Goal: Task Accomplishment & Management: Complete application form

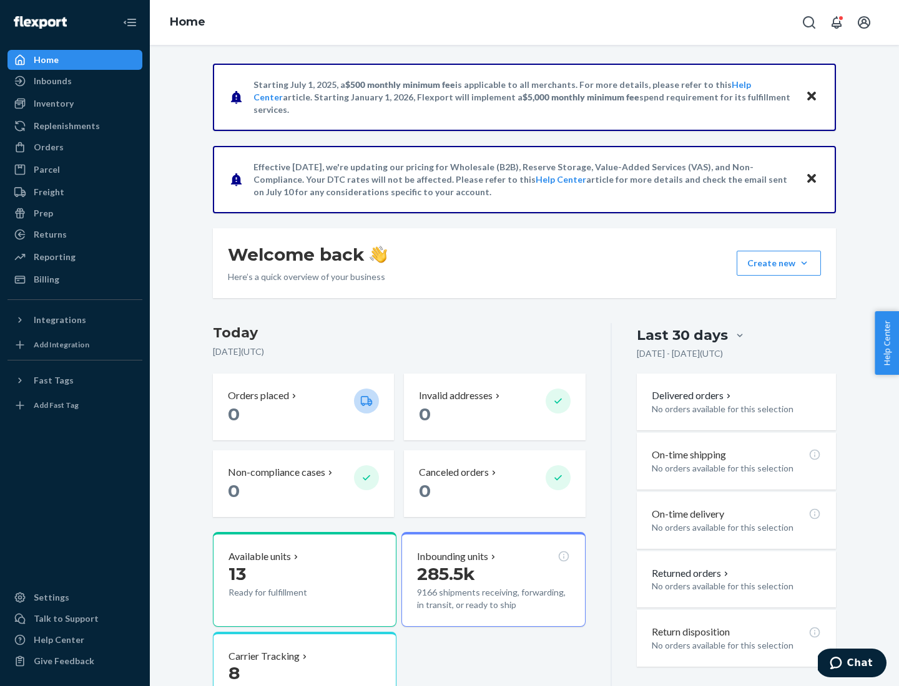
click at [804, 263] on button "Create new Create new inbound Create new order Create new product" at bounding box center [778, 263] width 84 height 25
click at [75, 81] on div "Inbounds" at bounding box center [75, 80] width 132 height 17
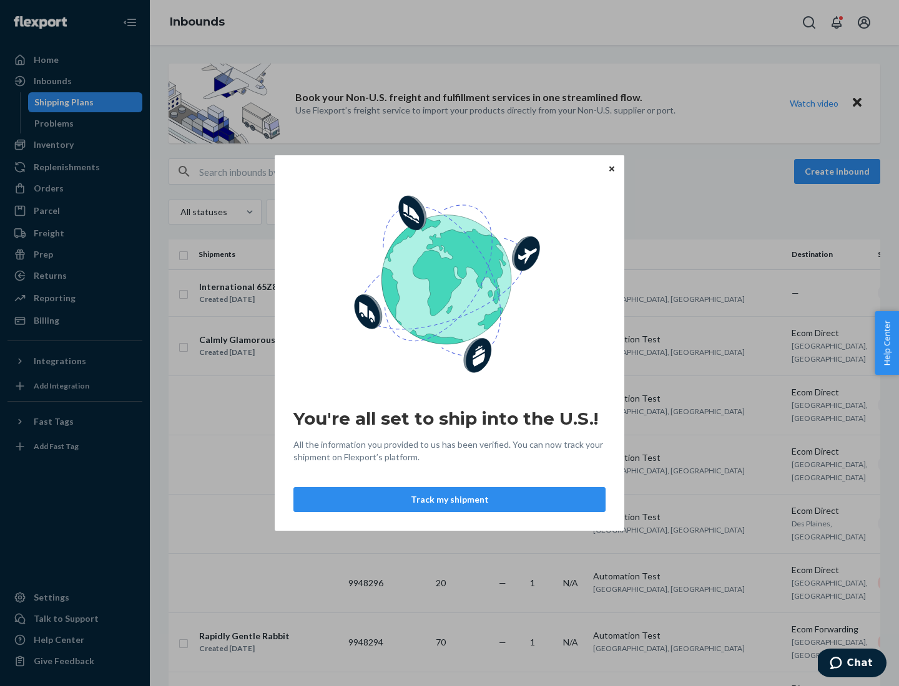
click at [611, 168] on icon "Close" at bounding box center [611, 168] width 5 height 5
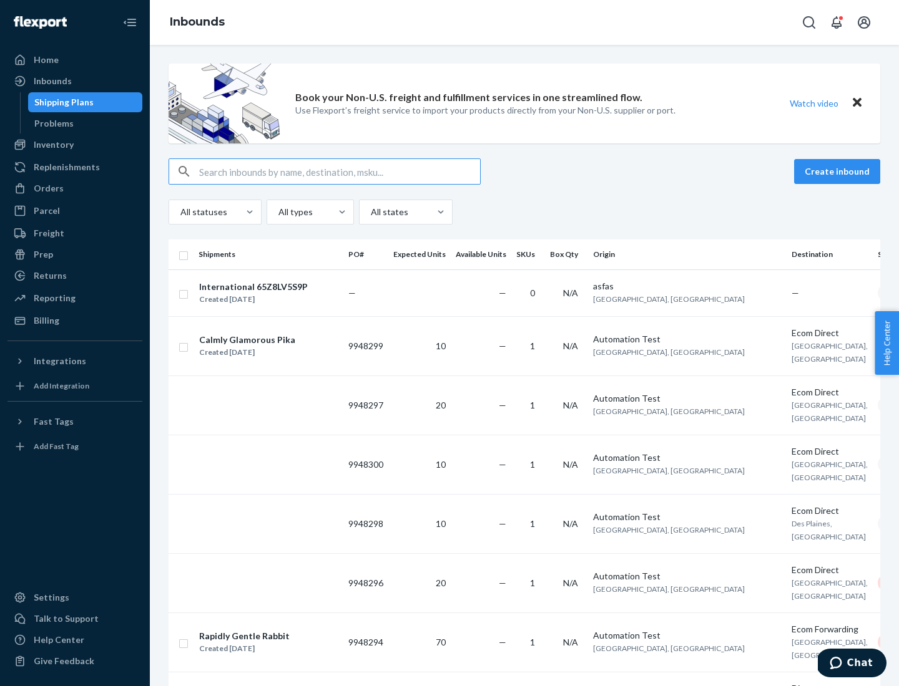
click at [839, 172] on button "Create inbound" at bounding box center [837, 171] width 86 height 25
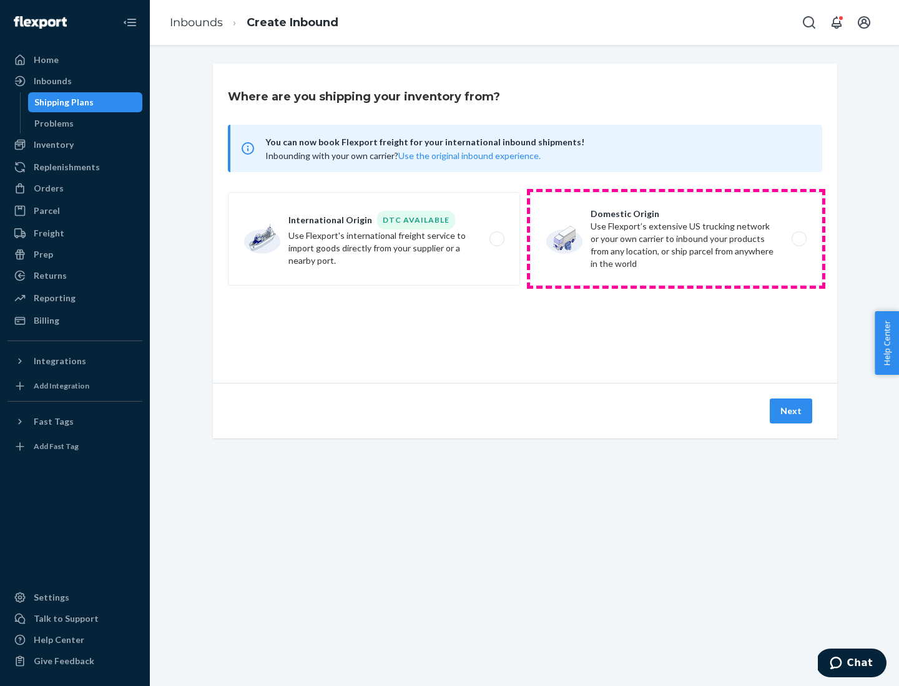
click at [676, 239] on label "Domestic Origin Use Flexport’s extensive US trucking network or your own carrie…" at bounding box center [676, 239] width 292 height 94
click at [798, 239] on input "Domestic Origin Use Flexport’s extensive US trucking network or your own carrie…" at bounding box center [802, 239] width 8 height 8
radio input "true"
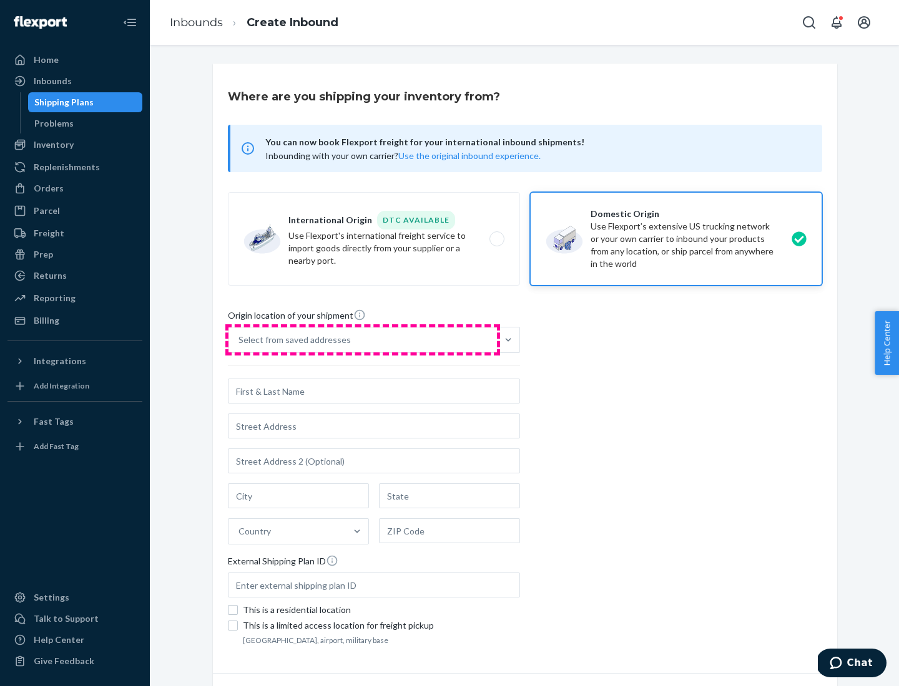
click at [363, 340] on div "Select from saved addresses" at bounding box center [362, 340] width 268 height 25
click at [240, 340] on input "Select from saved addresses" at bounding box center [238, 340] width 1 height 12
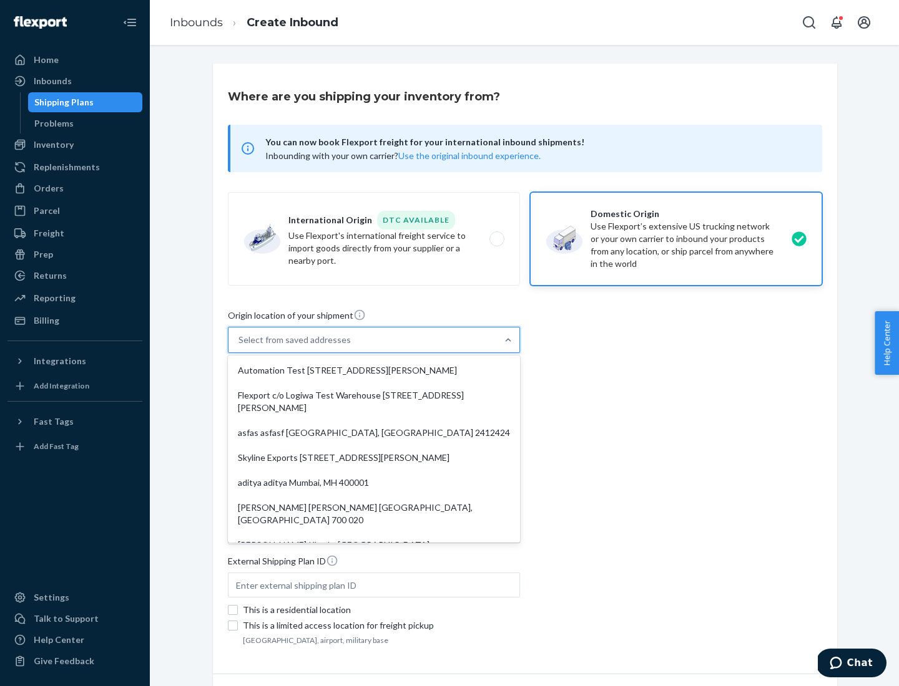
scroll to position [5, 0]
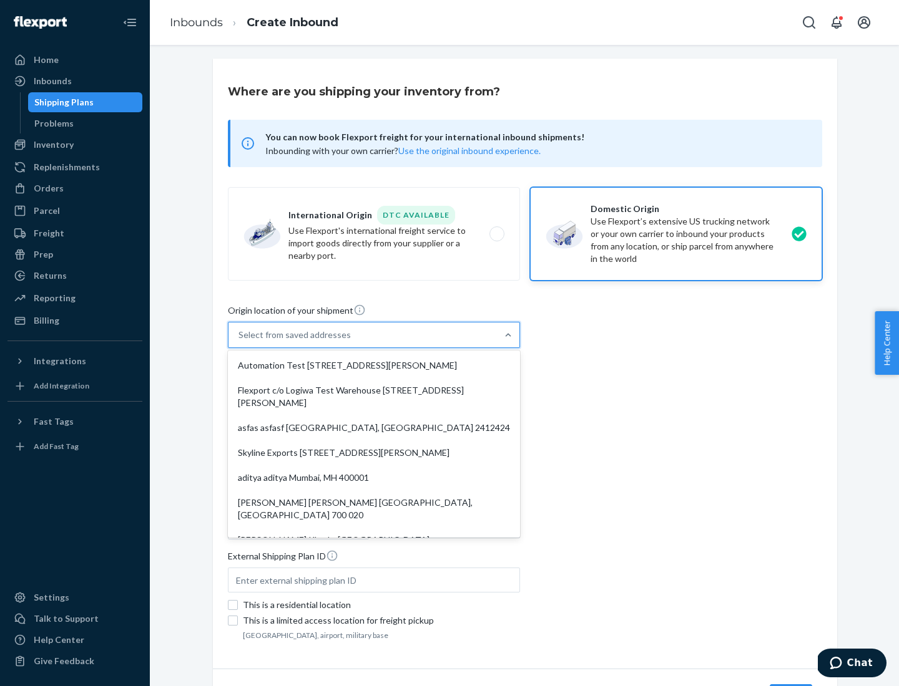
click at [374, 366] on div "Automation Test [STREET_ADDRESS][PERSON_NAME]" at bounding box center [373, 365] width 287 height 25
click at [240, 341] on input "option Automation Test [STREET_ADDRESS][PERSON_NAME]. 9 results available. Use …" at bounding box center [238, 335] width 1 height 12
type input "Automation Test"
type input "9th Floor"
type input "[GEOGRAPHIC_DATA]"
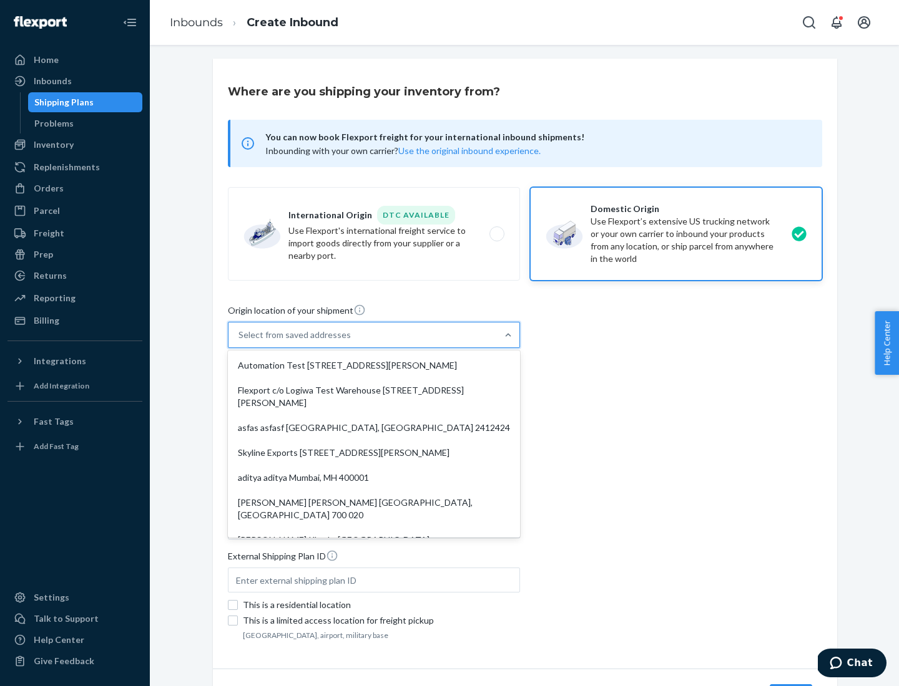
type input "CA"
type input "94104"
type input "[STREET_ADDRESS][PERSON_NAME]"
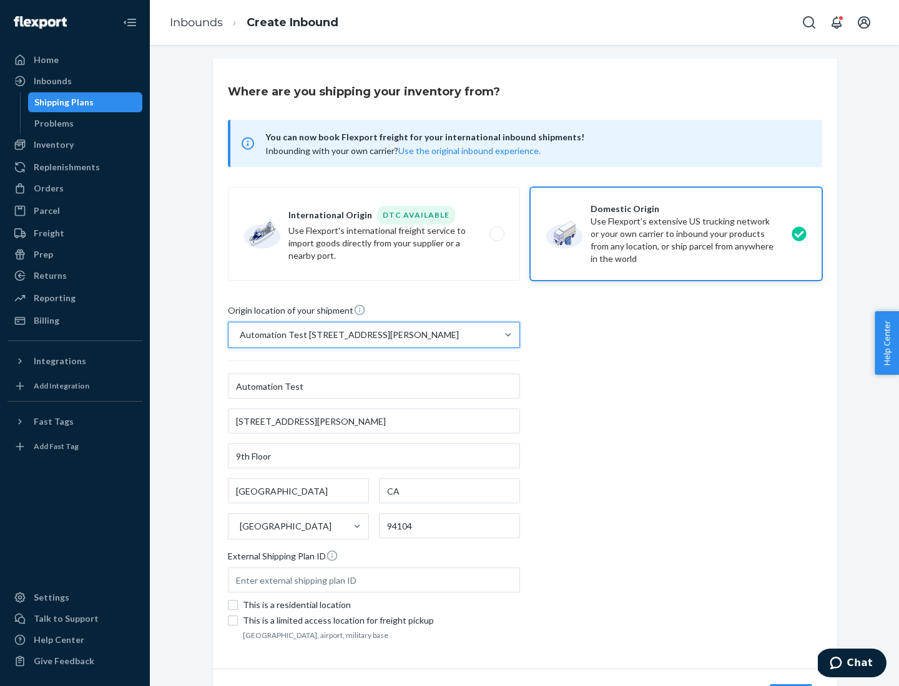
scroll to position [73, 0]
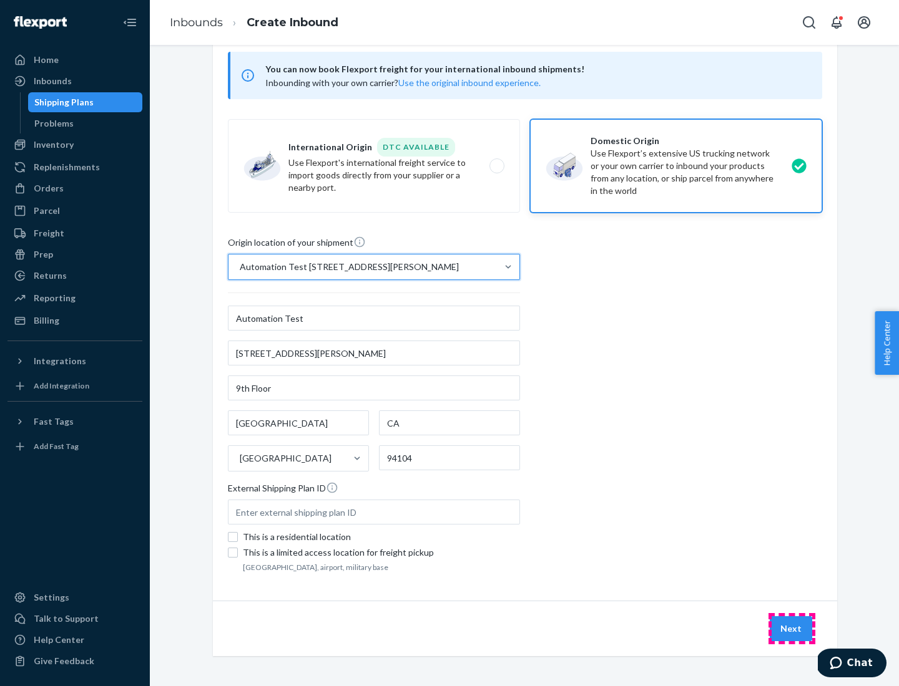
click at [791, 629] on button "Next" at bounding box center [790, 628] width 42 height 25
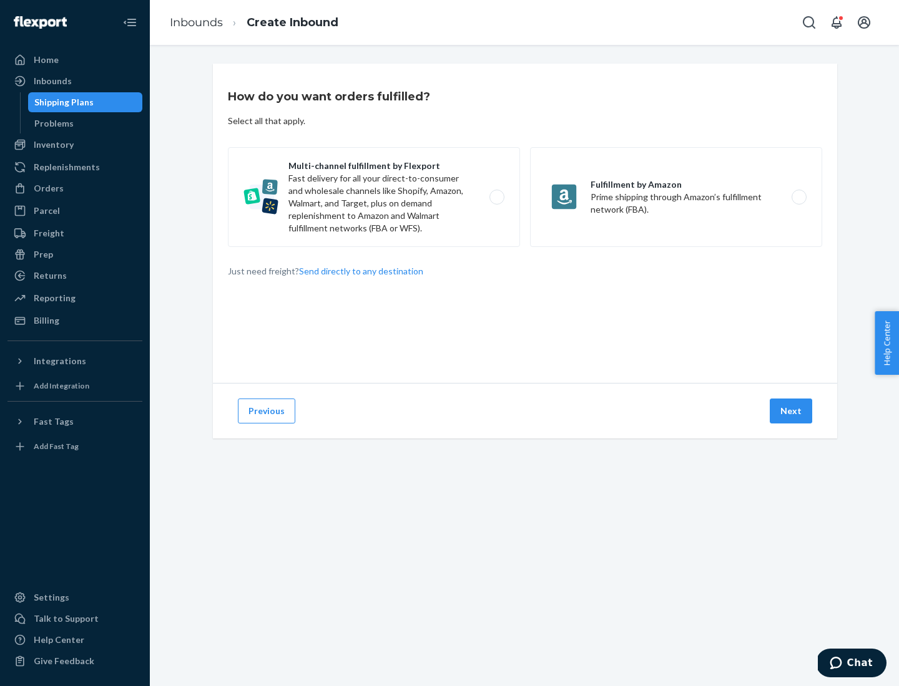
click at [374, 197] on label "Multi-channel fulfillment by Flexport Fast delivery for all your direct-to-cons…" at bounding box center [374, 197] width 292 height 100
click at [496, 197] on input "Multi-channel fulfillment by Flexport Fast delivery for all your direct-to-cons…" at bounding box center [500, 197] width 8 height 8
radio input "true"
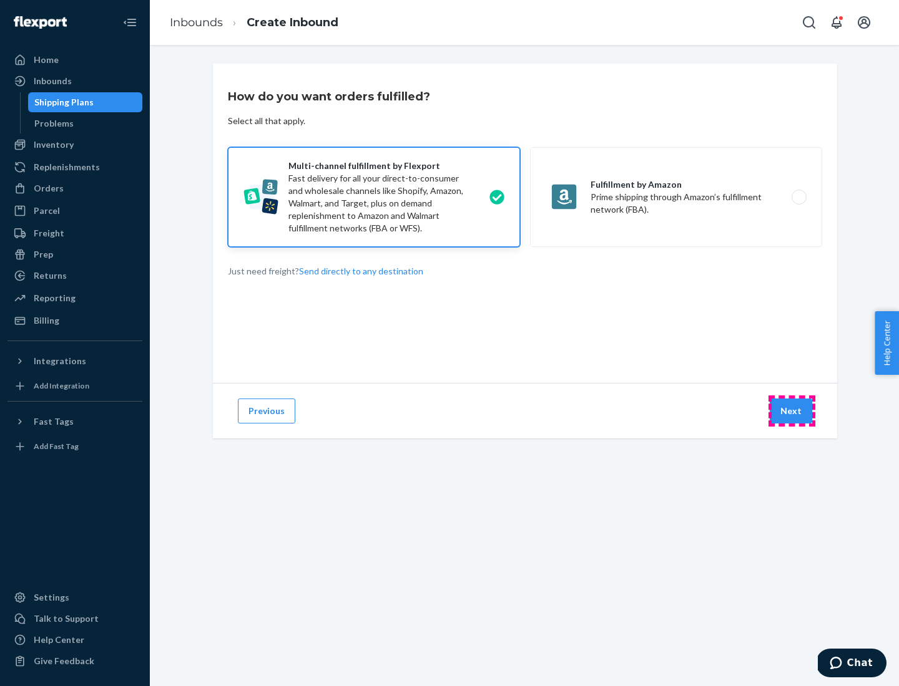
click at [791, 411] on button "Next" at bounding box center [790, 411] width 42 height 25
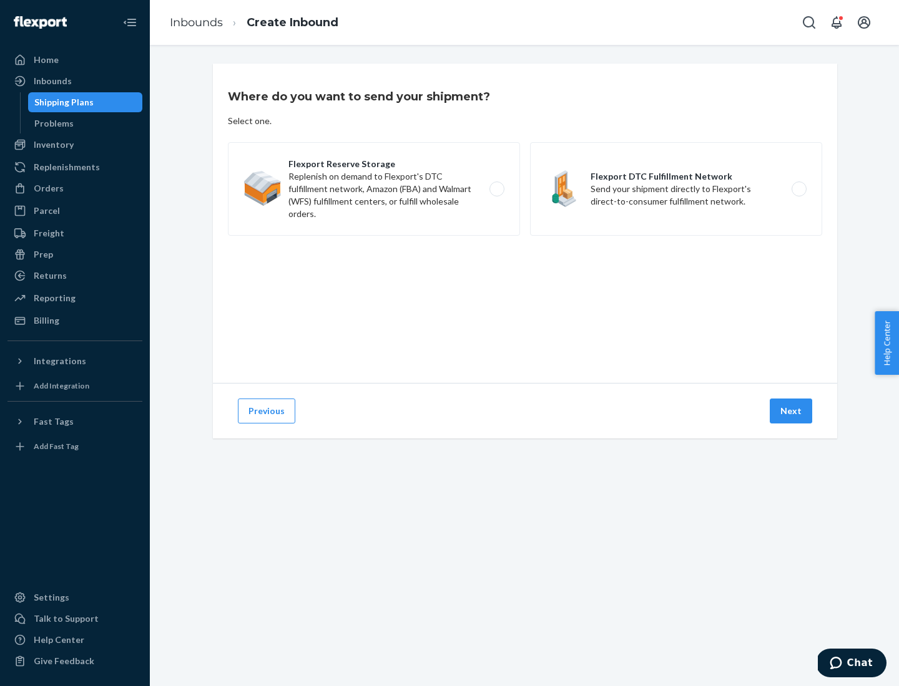
click at [374, 189] on label "Flexport Reserve Storage Replenish on demand to Flexport's DTC fulfillment netw…" at bounding box center [374, 189] width 292 height 94
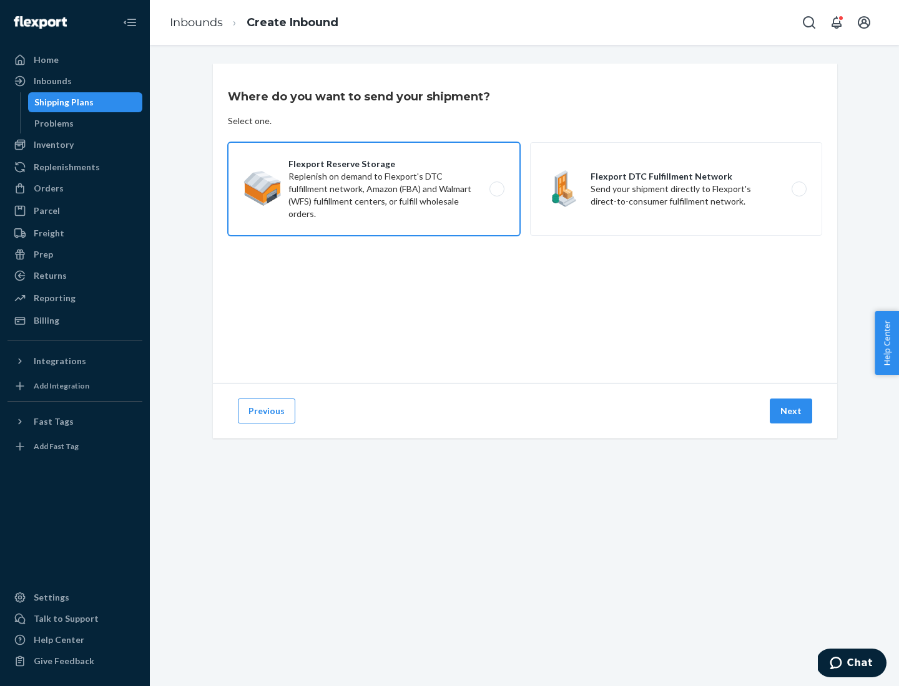
click at [496, 189] on input "Flexport Reserve Storage Replenish on demand to Flexport's DTC fulfillment netw…" at bounding box center [500, 189] width 8 height 8
radio input "true"
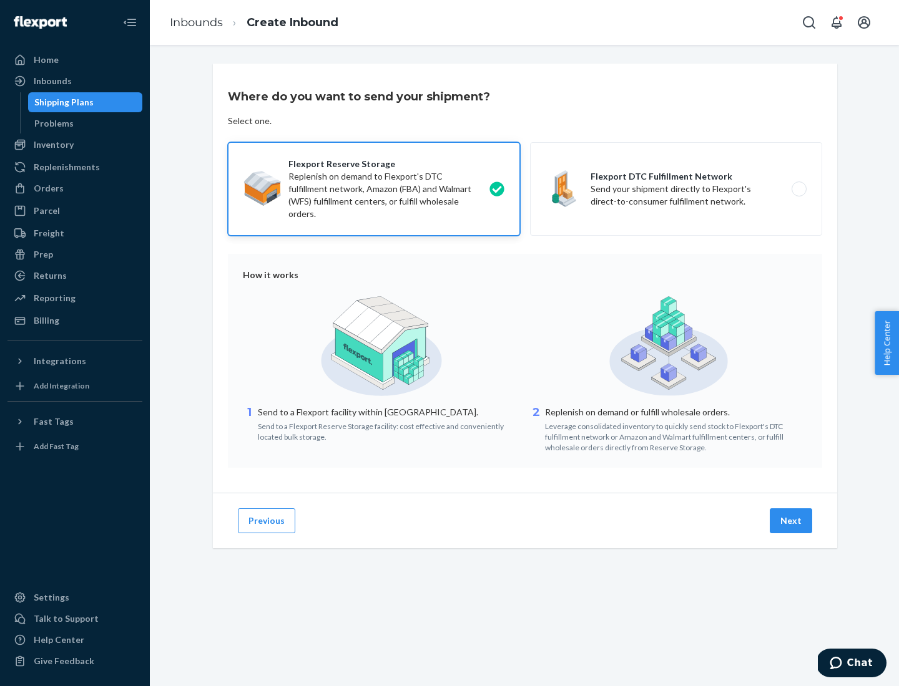
click at [791, 521] on button "Next" at bounding box center [790, 521] width 42 height 25
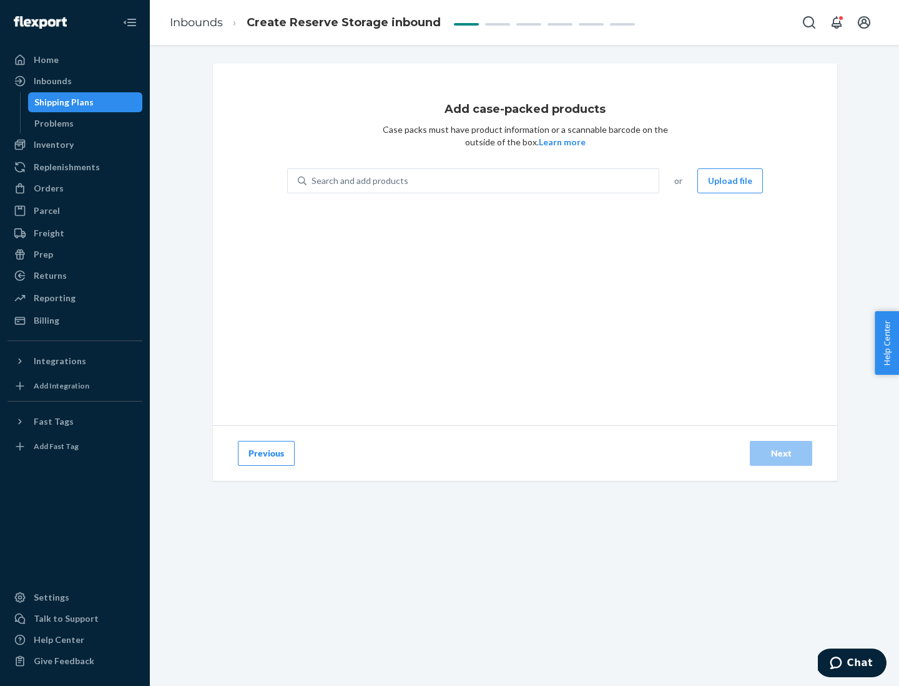
click at [483, 181] on div "Search and add products" at bounding box center [482, 181] width 352 height 22
click at [313, 181] on input "Search and add products" at bounding box center [311, 181] width 1 height 12
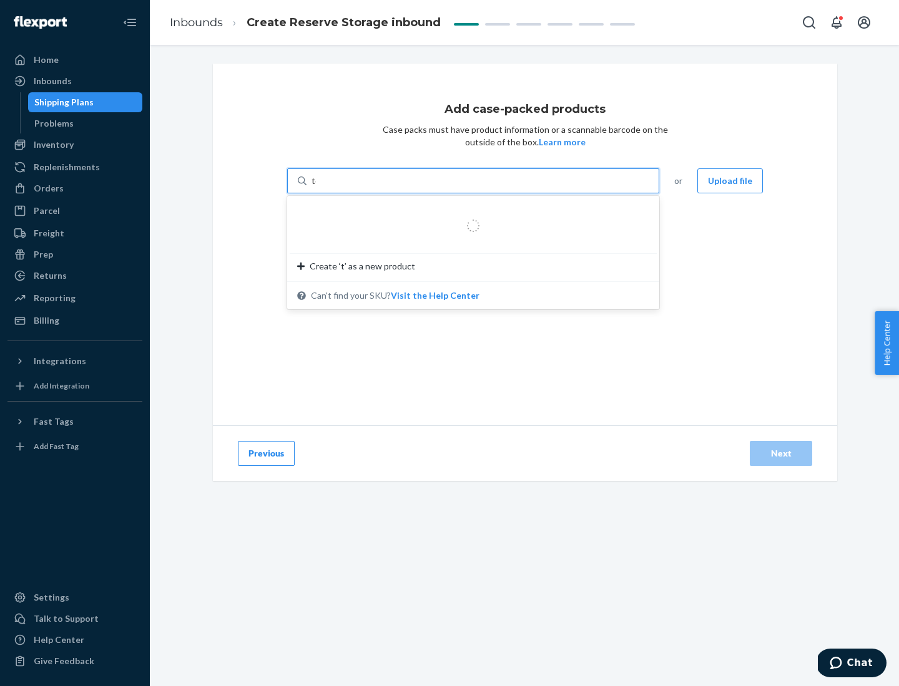
type input "test-syn"
click at [469, 211] on div "test - syn - test" at bounding box center [468, 211] width 342 height 12
click at [344, 187] on input "test-syn" at bounding box center [327, 181] width 32 height 12
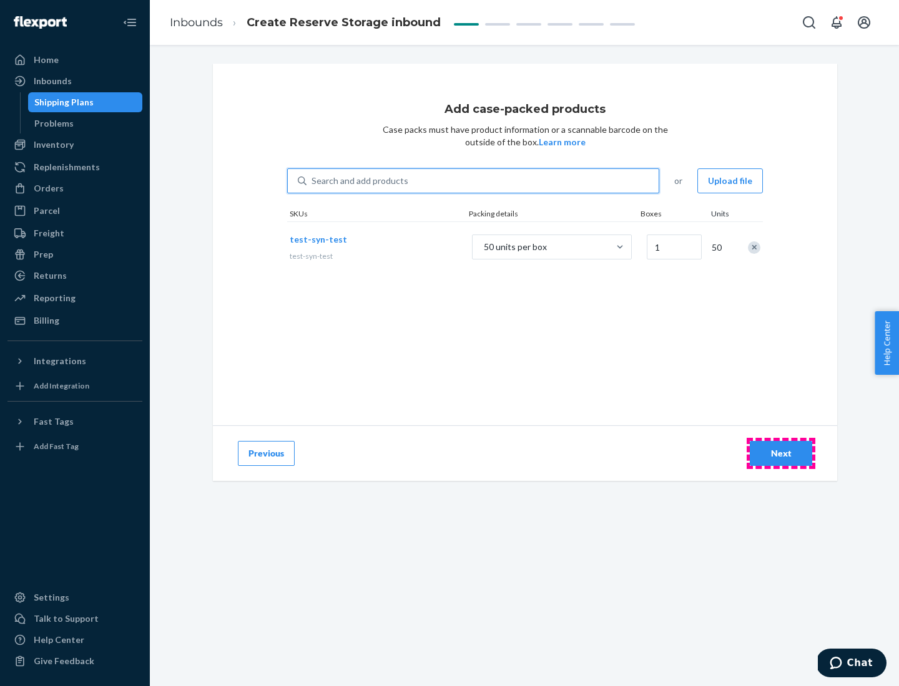
click at [781, 454] on div "Next" at bounding box center [780, 453] width 41 height 12
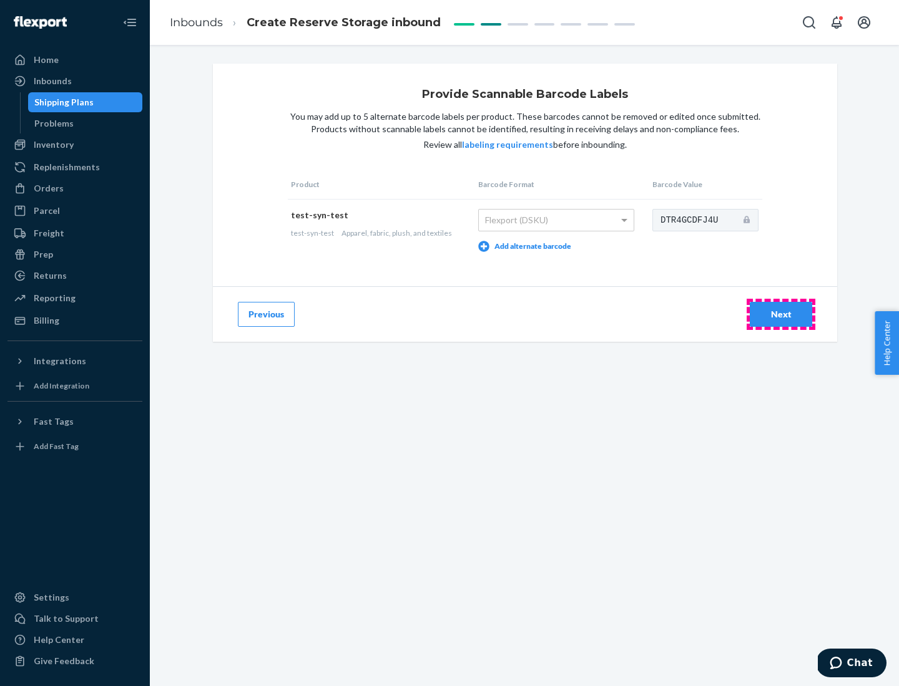
click at [781, 314] on div "Next" at bounding box center [780, 314] width 41 height 12
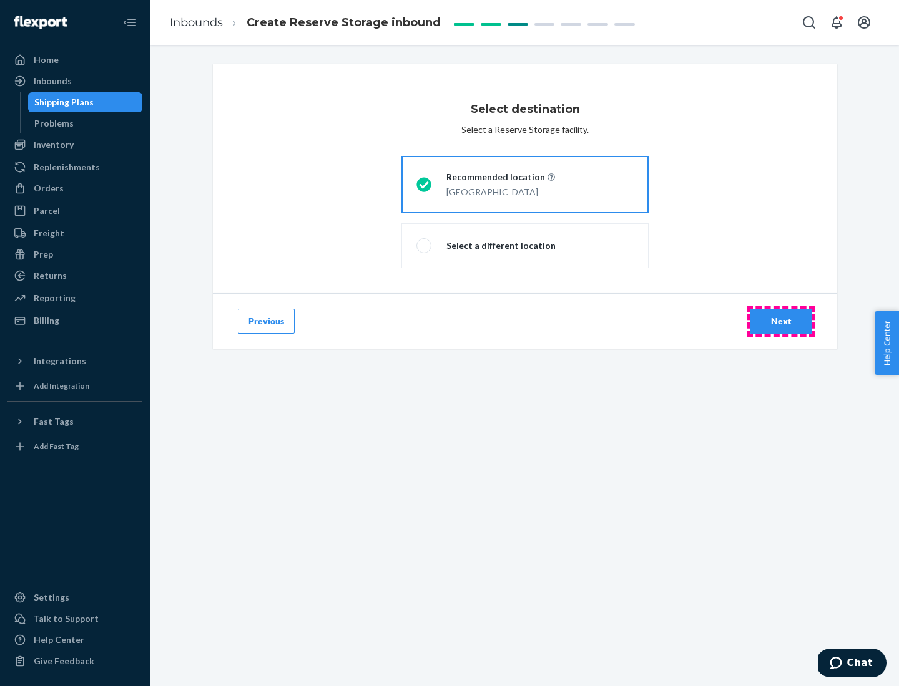
click at [781, 321] on div "Next" at bounding box center [780, 321] width 41 height 12
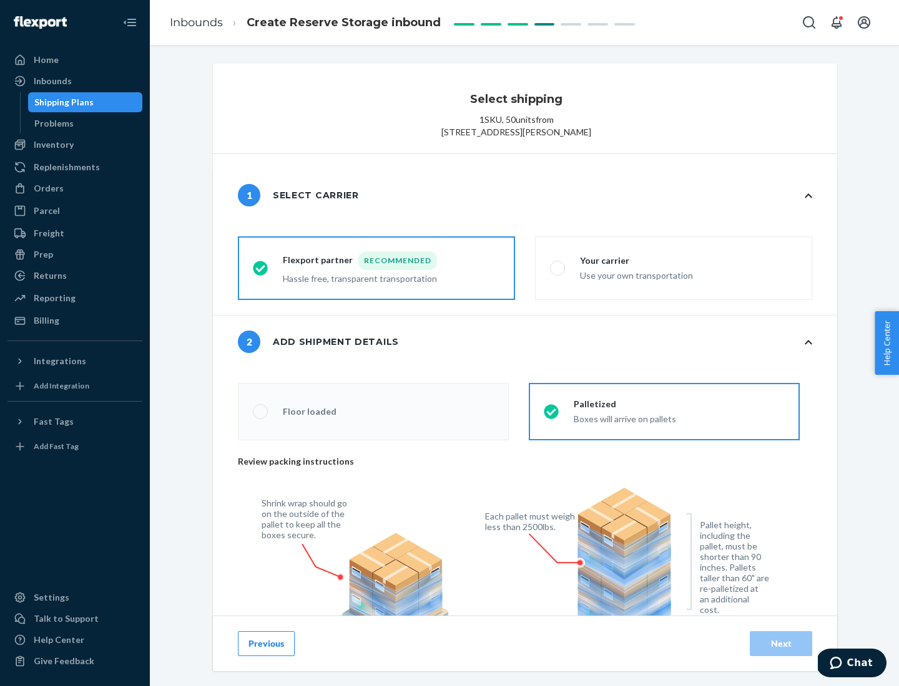
radio input "false"
type input "1"
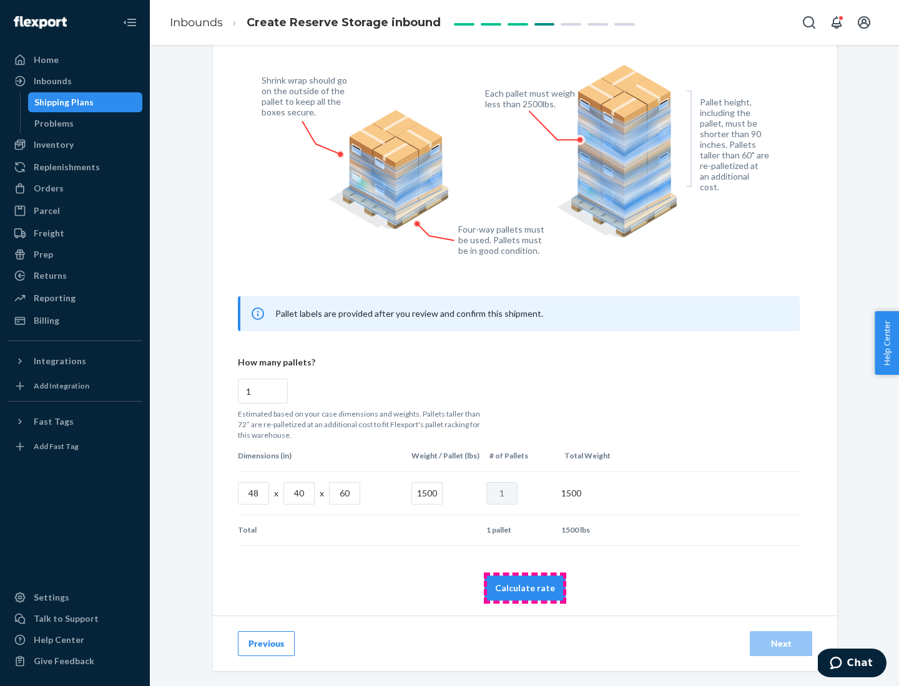
click at [525, 588] on button "Calculate rate" at bounding box center [524, 588] width 81 height 25
radio input "false"
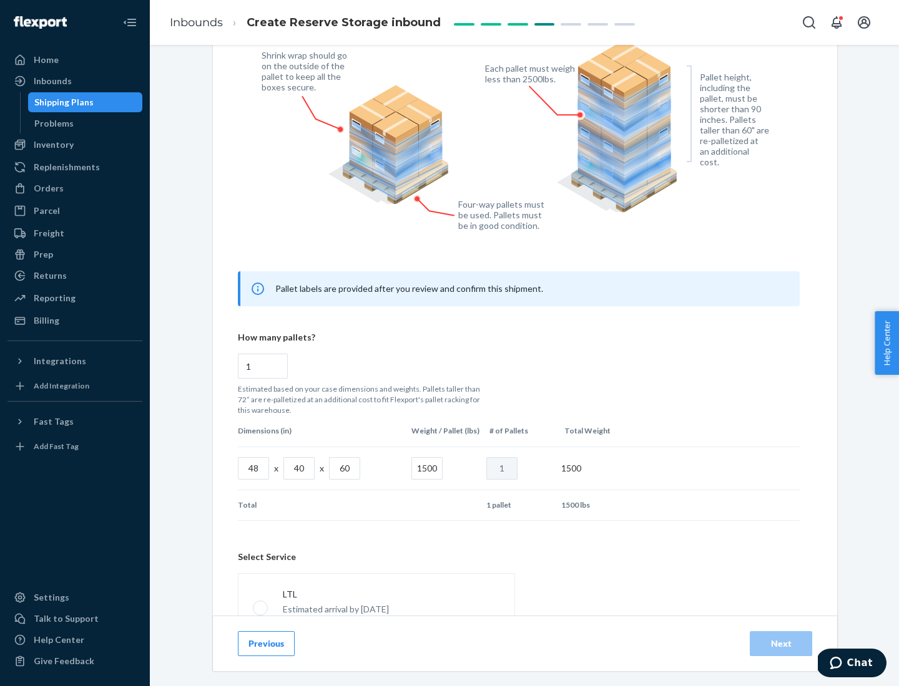
scroll to position [552, 0]
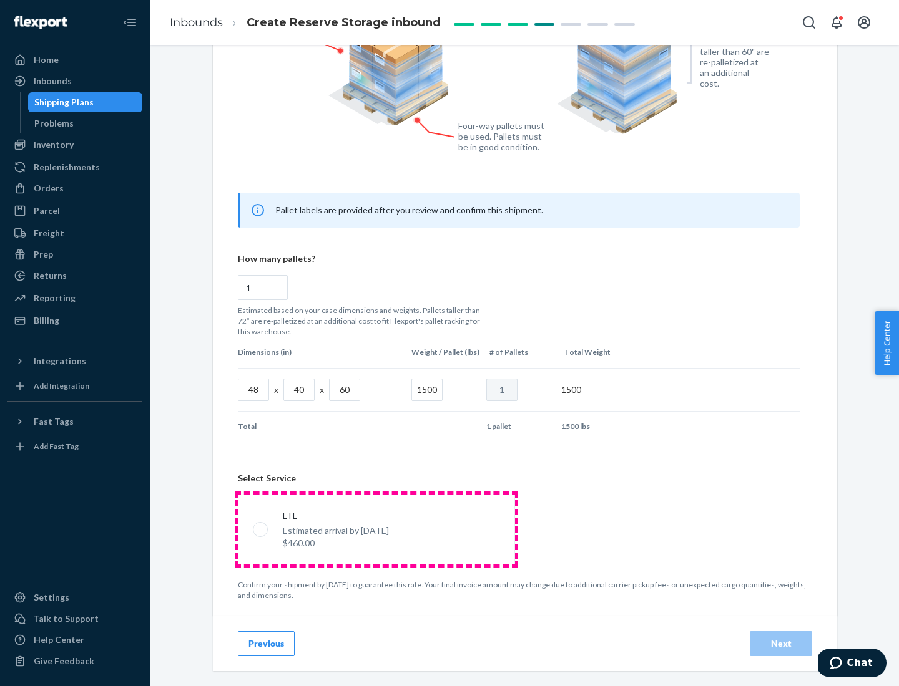
click at [376, 529] on p "Estimated arrival by [DATE]" at bounding box center [336, 531] width 106 height 12
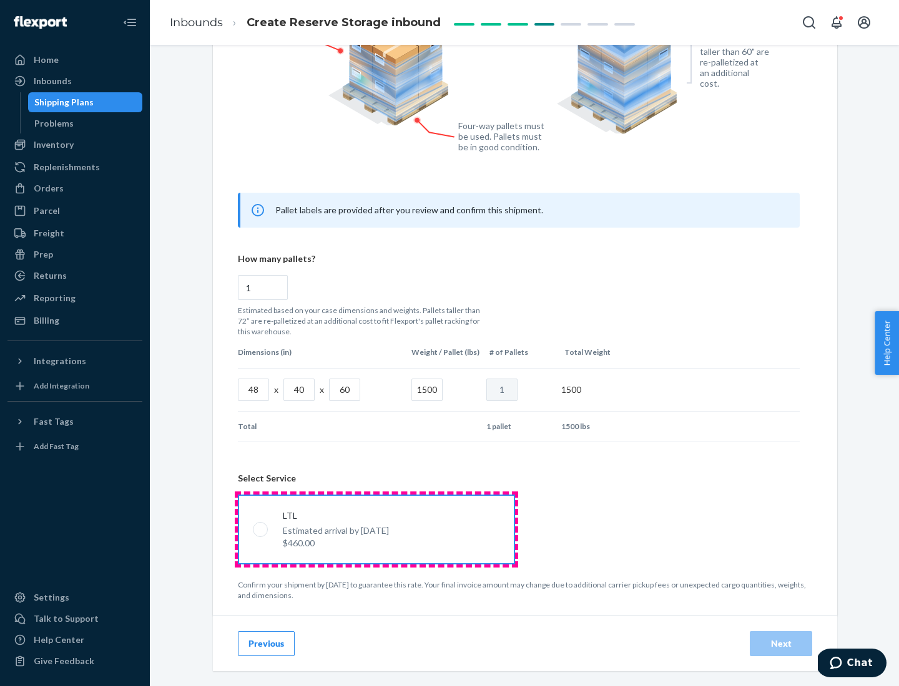
click at [261, 529] on input "LTL Estimated arrival by [DATE] $460.00" at bounding box center [257, 529] width 8 height 8
radio input "true"
radio input "false"
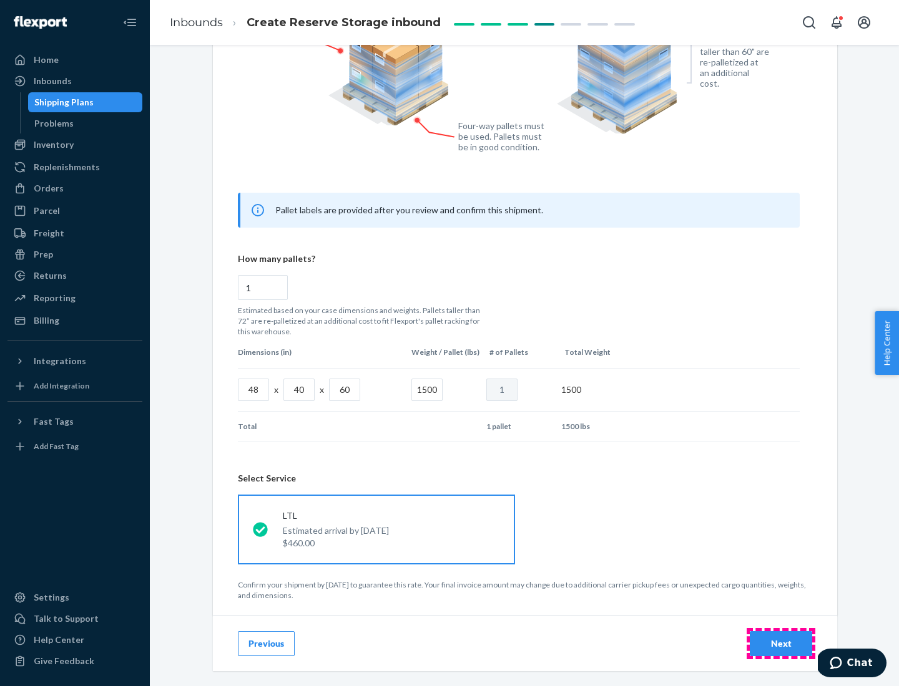
click at [781, 643] on div "Next" at bounding box center [780, 644] width 41 height 12
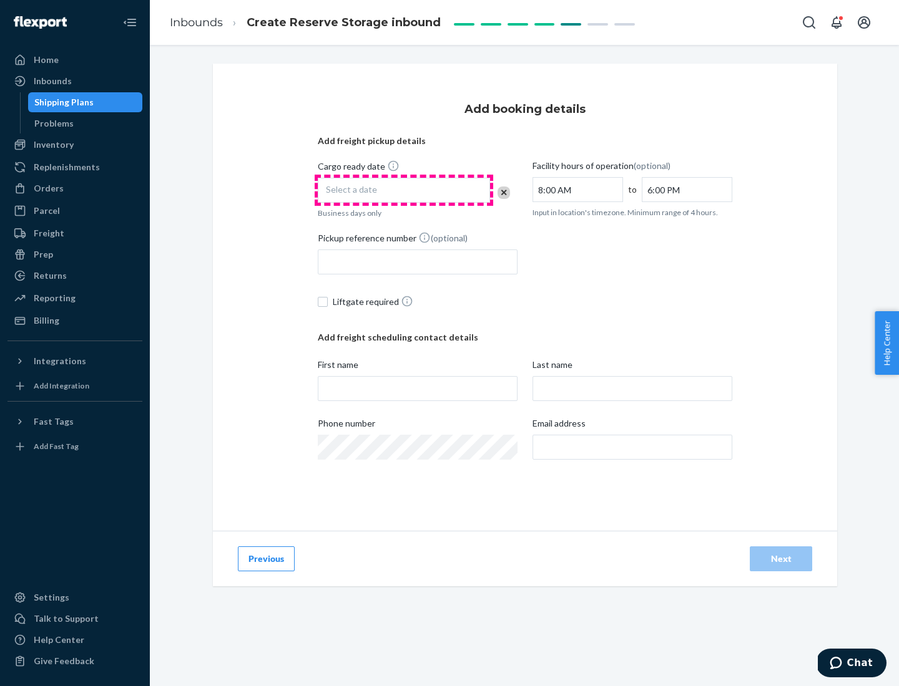
click at [404, 190] on div "Select a date" at bounding box center [404, 190] width 172 height 25
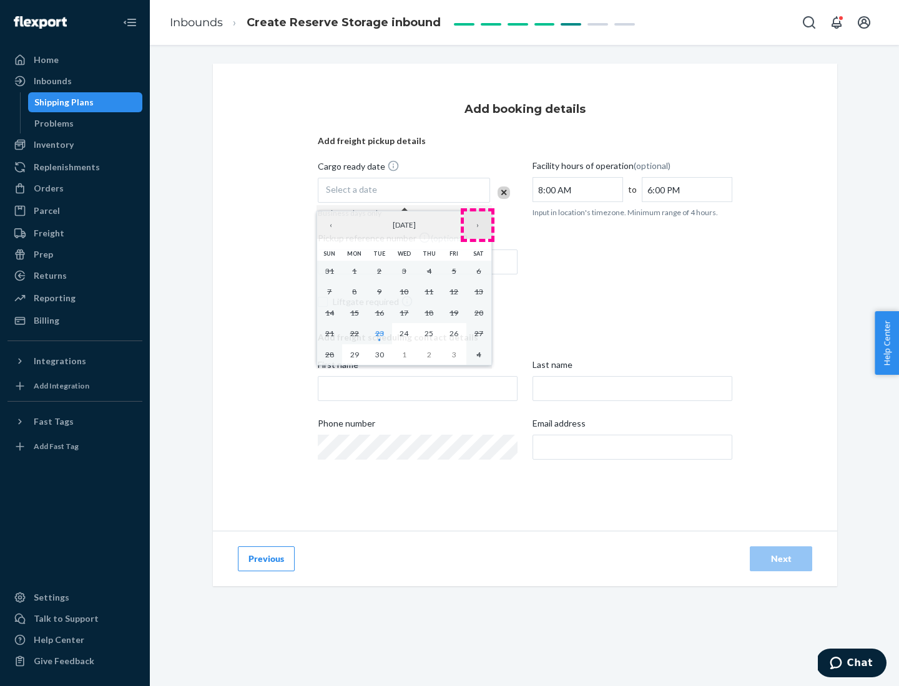
click at [477, 225] on button "›" at bounding box center [477, 225] width 27 height 27
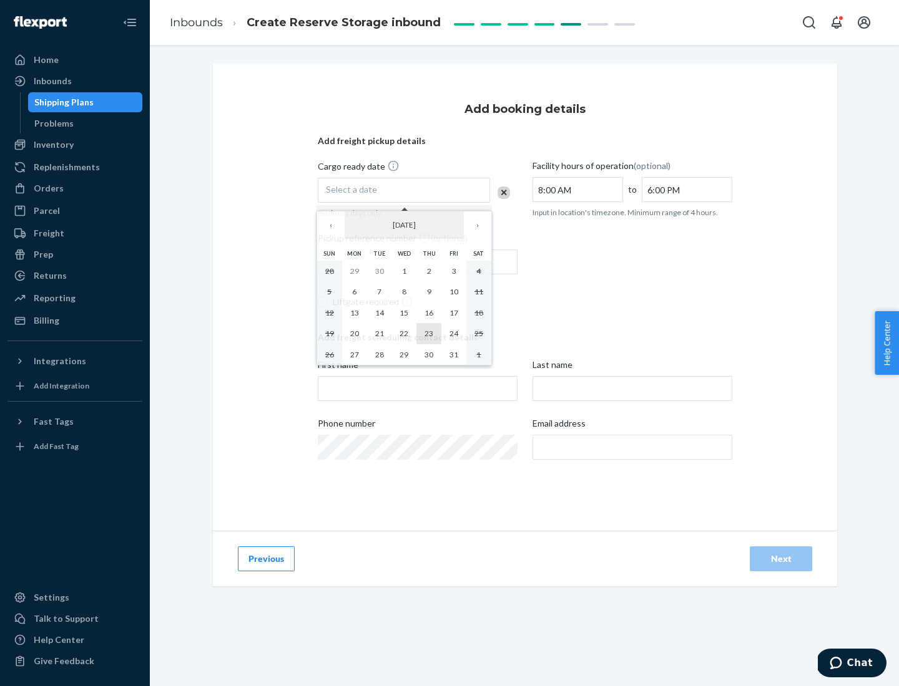
click at [429, 333] on abbr "23" at bounding box center [428, 333] width 9 height 9
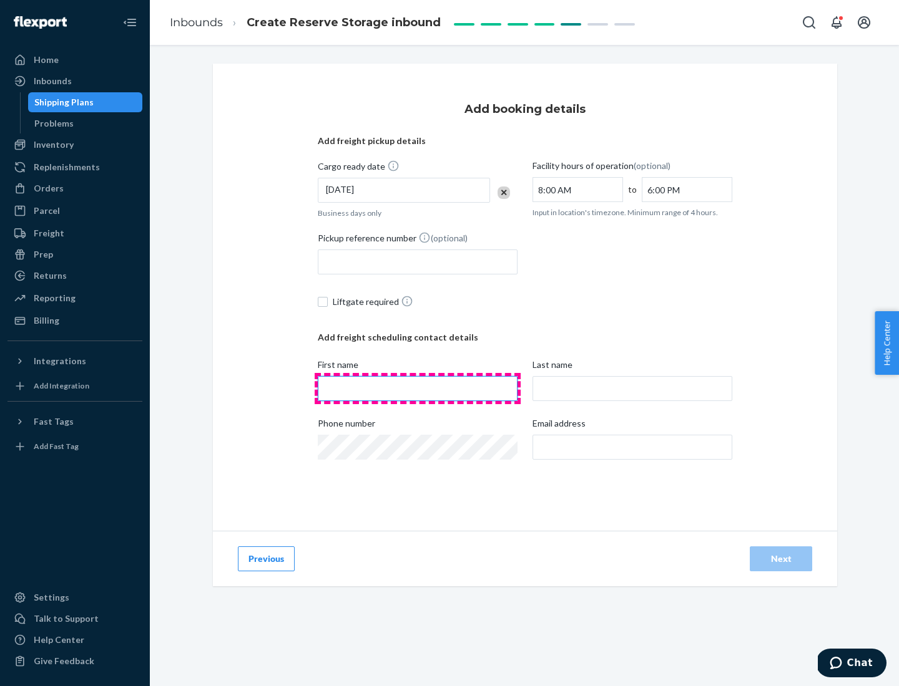
click at [417, 389] on input "First name" at bounding box center [418, 388] width 200 height 25
type input "[PERSON_NAME]"
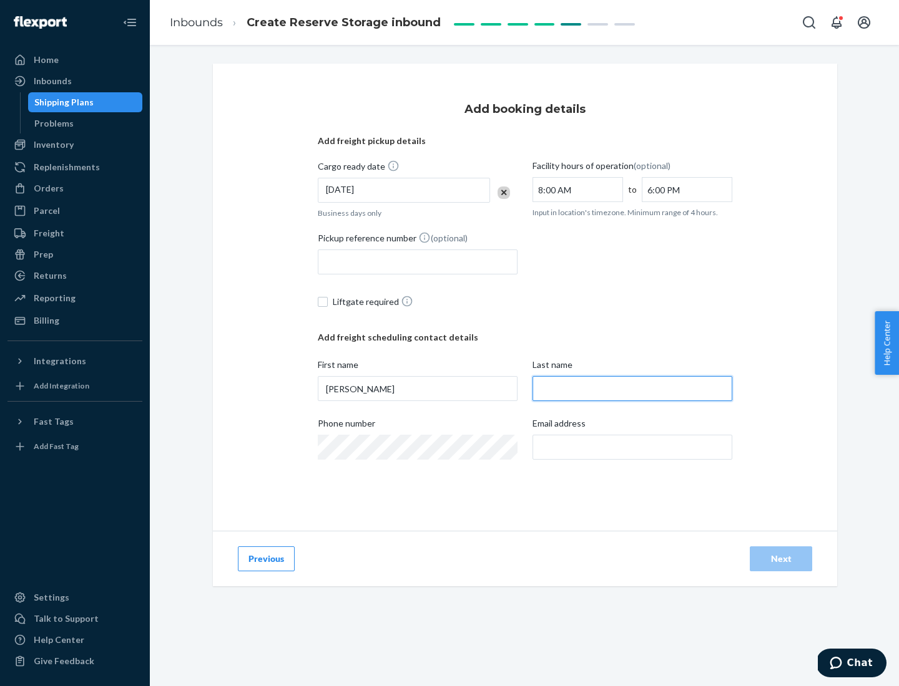
click at [632, 389] on input "Last name" at bounding box center [632, 388] width 200 height 25
type input "Doe"
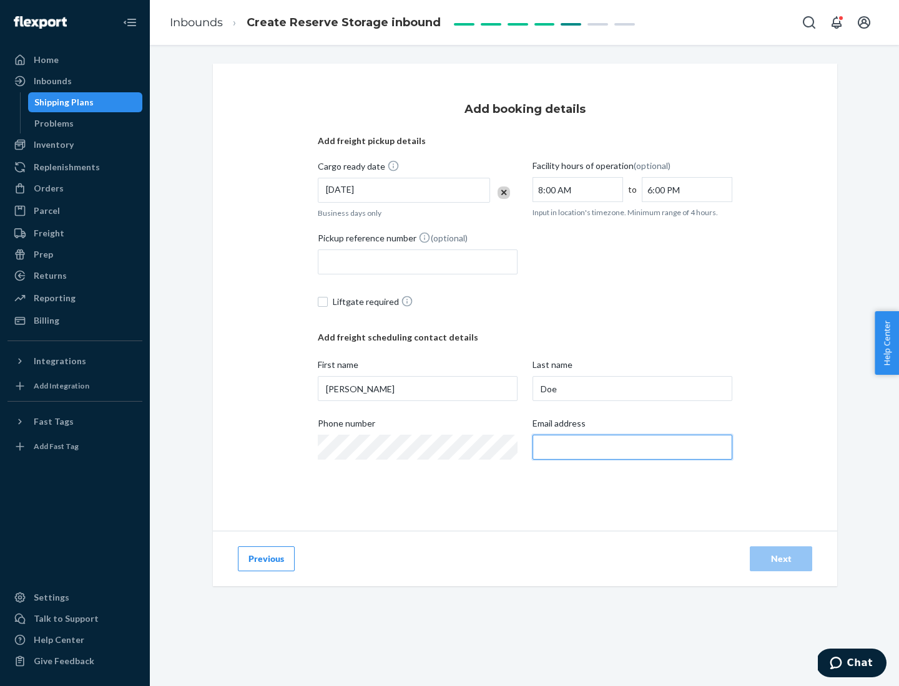
click at [632, 447] on input "Email address" at bounding box center [632, 447] width 200 height 25
type input "[EMAIL_ADDRESS][DOMAIN_NAME]"
click at [781, 559] on div "Next" at bounding box center [780, 559] width 41 height 12
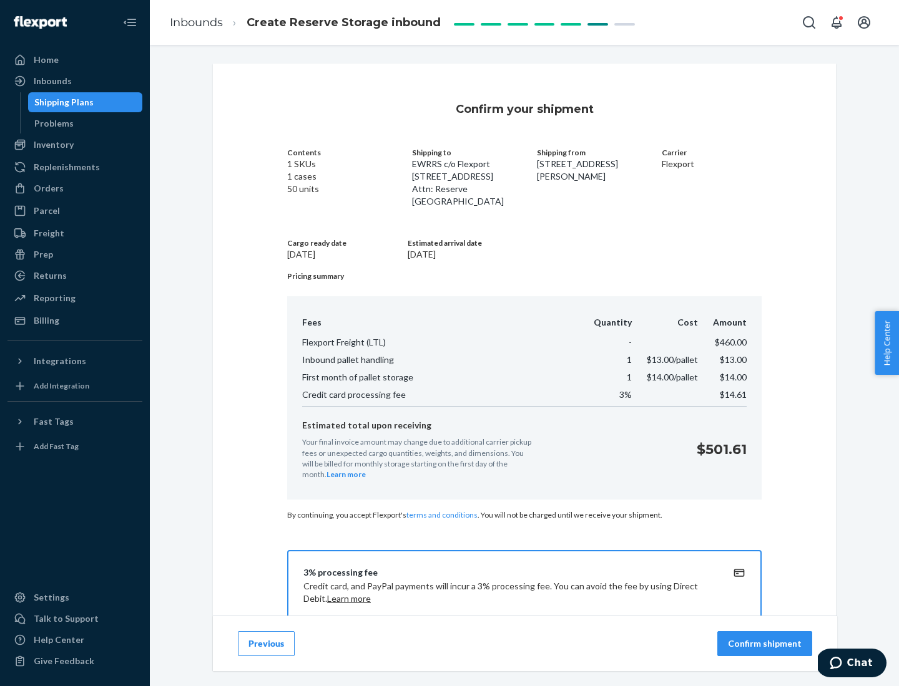
scroll to position [180, 0]
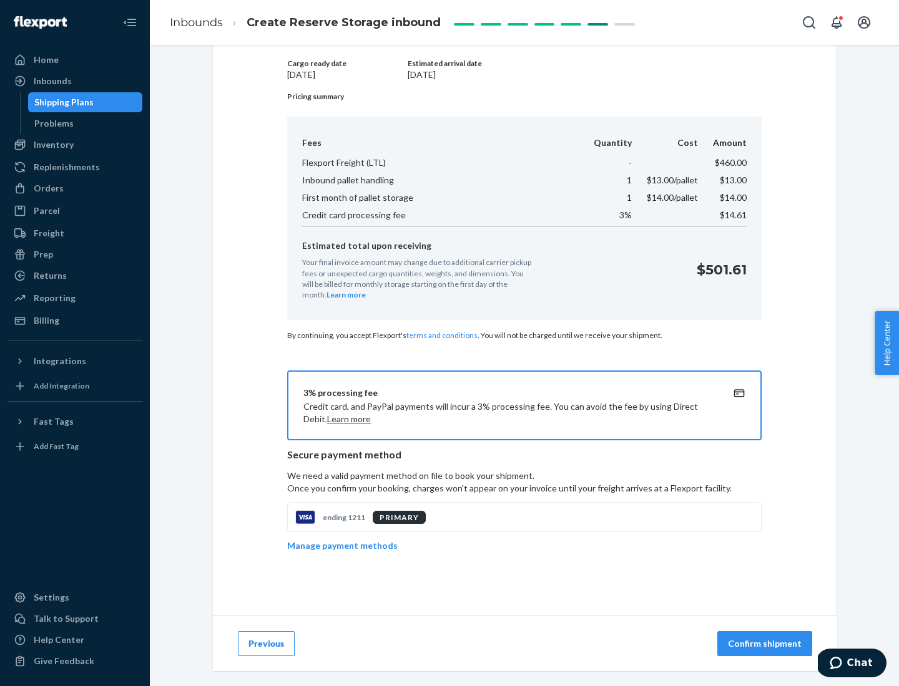
click at [766, 644] on p "Confirm shipment" at bounding box center [765, 644] width 74 height 12
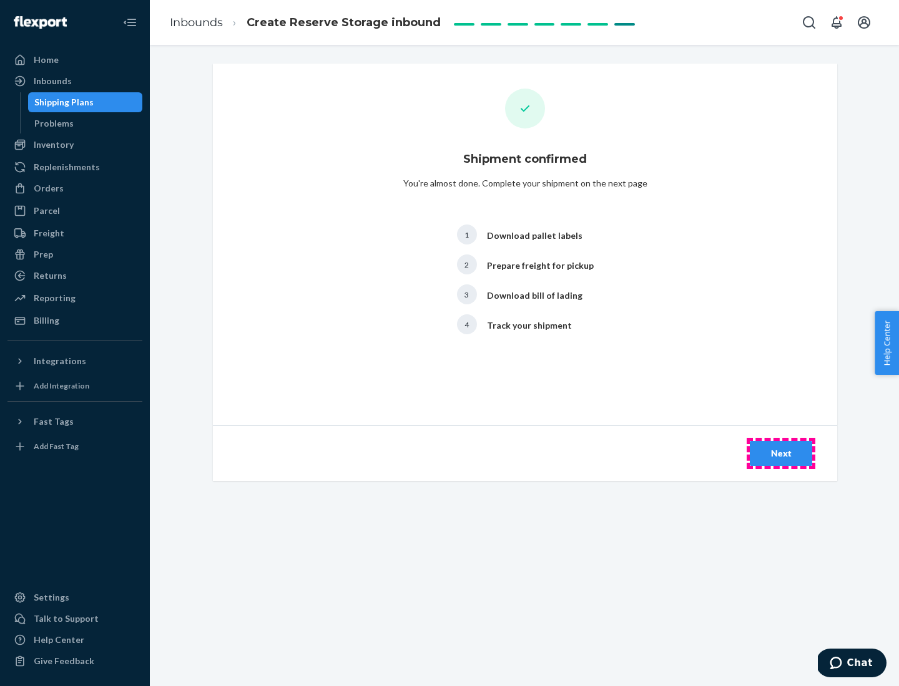
click at [781, 454] on div "Next" at bounding box center [780, 453] width 41 height 12
